Goal: Task Accomplishment & Management: Use online tool/utility

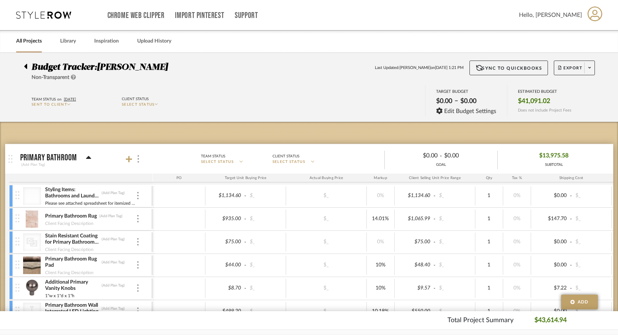
click at [30, 43] on link "All Projects" at bounding box center [29, 41] width 26 height 10
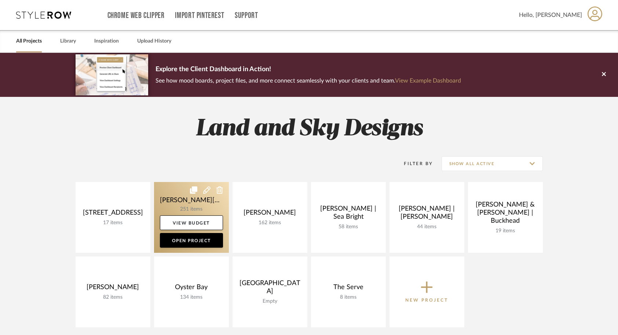
click at [174, 195] on link at bounding box center [191, 217] width 75 height 71
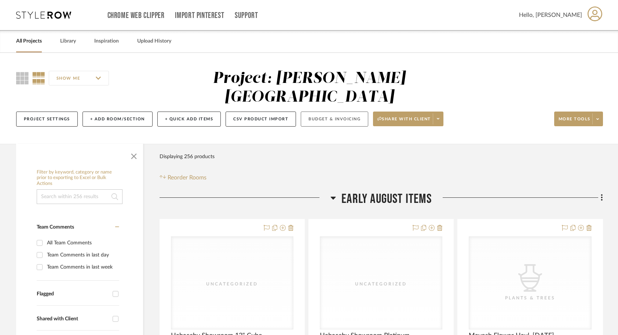
click at [340, 111] on button "Budget & Invoicing" at bounding box center [334, 118] width 67 height 15
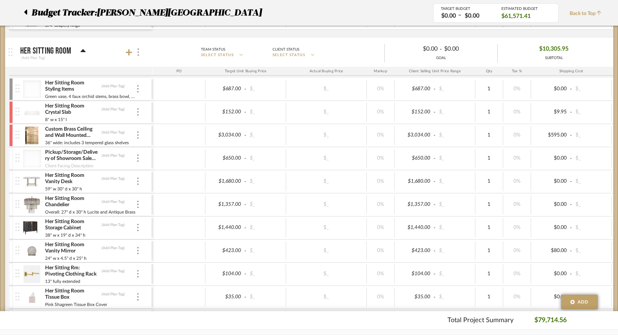
scroll to position [549, 0]
click at [36, 136] on img at bounding box center [32, 135] width 18 height 18
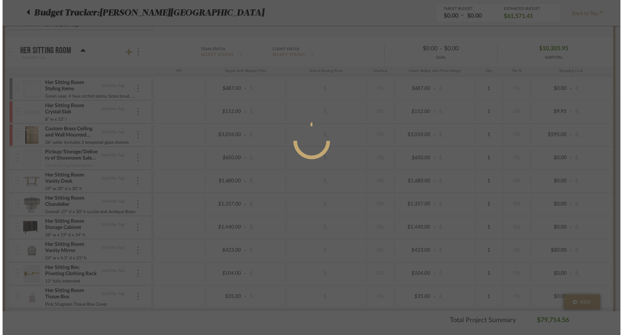
scroll to position [0, 0]
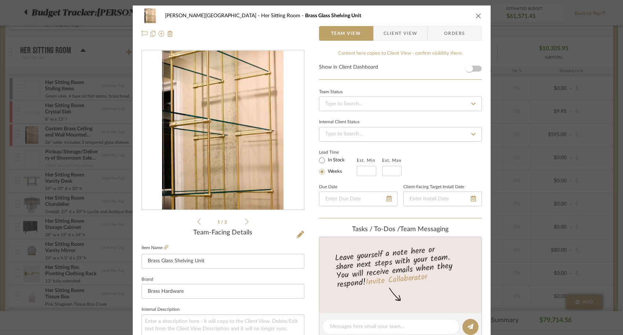
click at [472, 32] on span "Orders" at bounding box center [455, 33] width 54 height 15
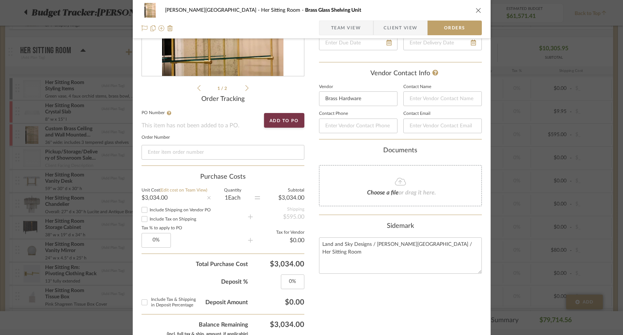
scroll to position [134, 0]
click at [64, 127] on div "[PERSON_NAME] Her Sitting Room Brass Glass Shelving Unit Team View Client View …" at bounding box center [311, 167] width 623 height 335
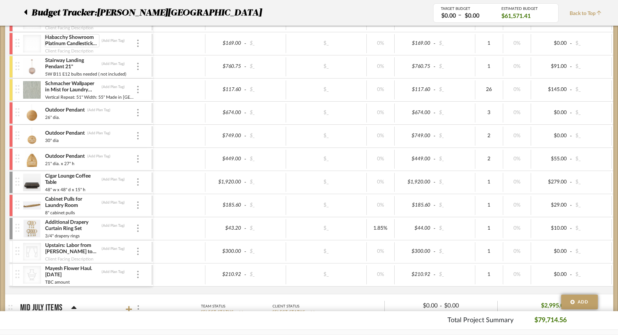
scroll to position [0, 0]
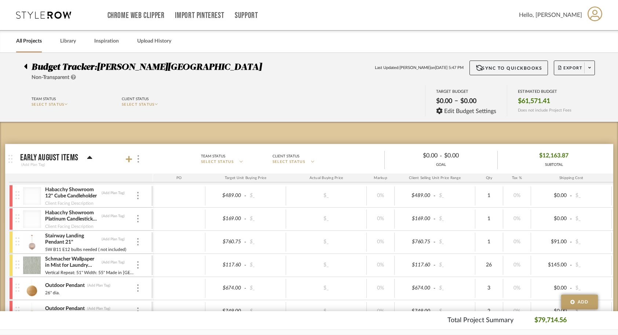
click at [29, 45] on link "All Projects" at bounding box center [29, 41] width 26 height 10
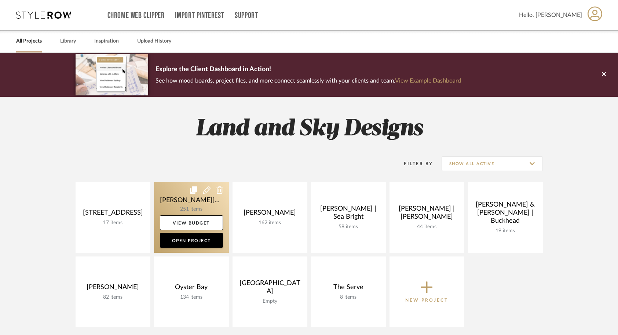
click at [189, 200] on link at bounding box center [191, 217] width 75 height 71
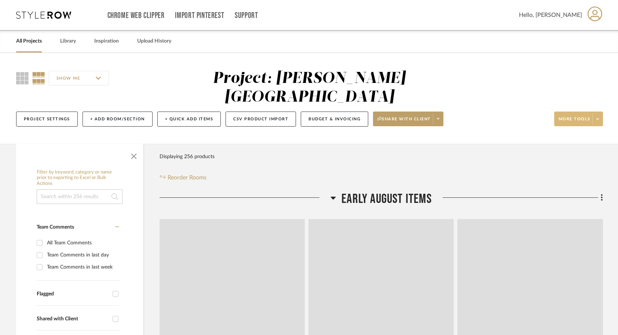
click at [586, 116] on span "More tools" at bounding box center [574, 121] width 32 height 11
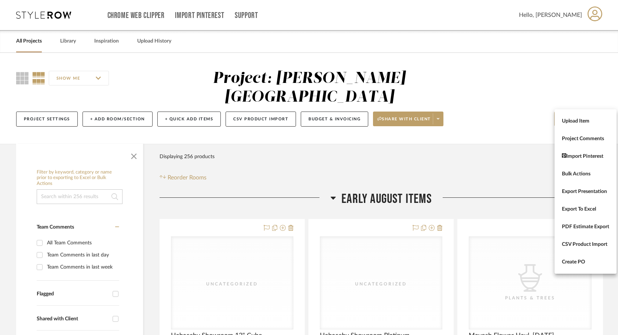
click at [594, 102] on div at bounding box center [309, 167] width 618 height 335
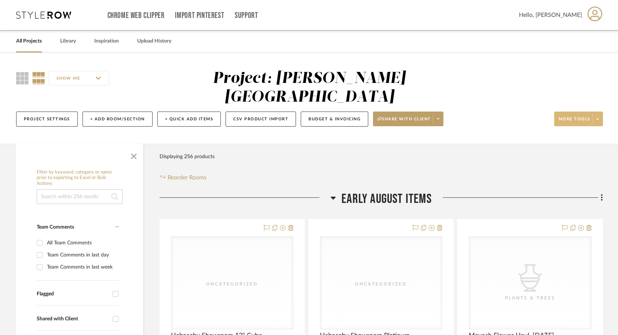
click at [596, 117] on icon at bounding box center [597, 119] width 3 height 4
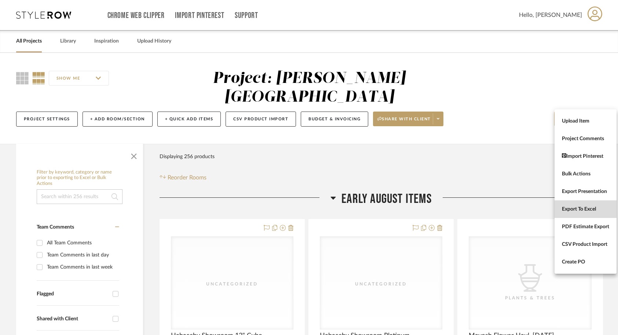
click at [594, 212] on button "Export To Excel" at bounding box center [585, 209] width 62 height 18
